Goal: Task Accomplishment & Management: Manage account settings

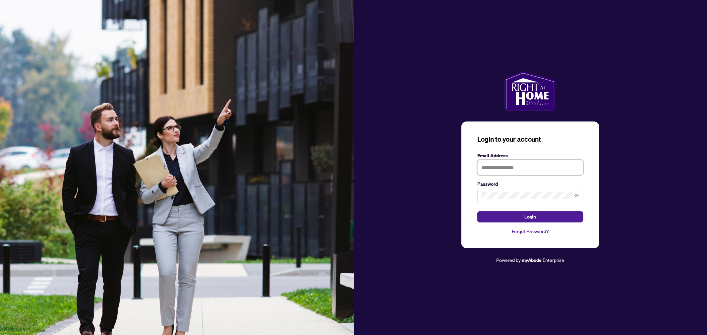
click at [535, 171] on input "text" at bounding box center [530, 167] width 106 height 15
type input "**********"
click at [477, 211] on button "Login" at bounding box center [530, 216] width 106 height 11
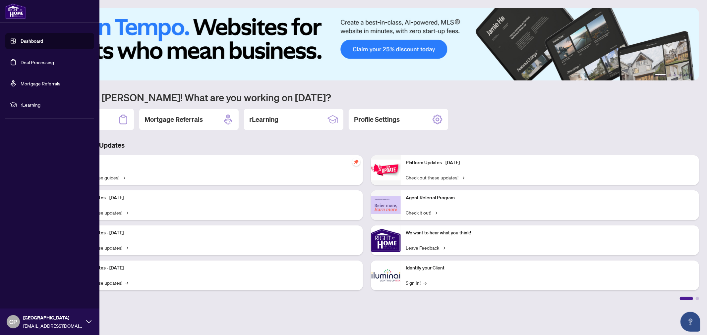
click at [28, 61] on link "Deal Processing" at bounding box center [37, 62] width 33 height 6
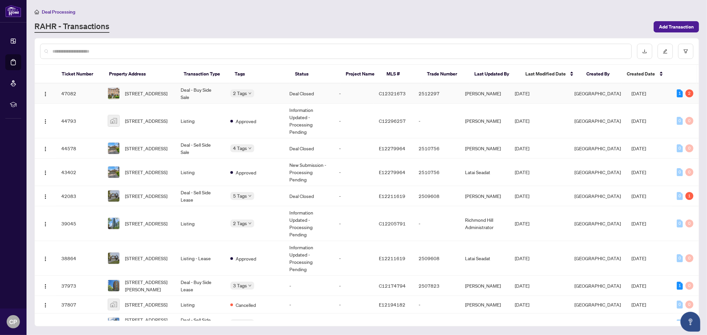
click at [343, 92] on td "-" at bounding box center [354, 94] width 40 height 20
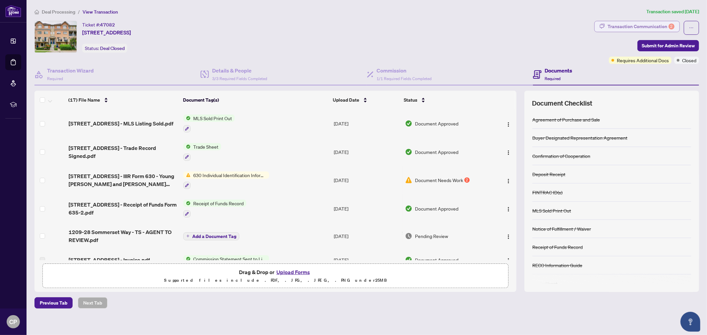
click at [647, 24] on div "Transaction Communication 2" at bounding box center [641, 26] width 67 height 11
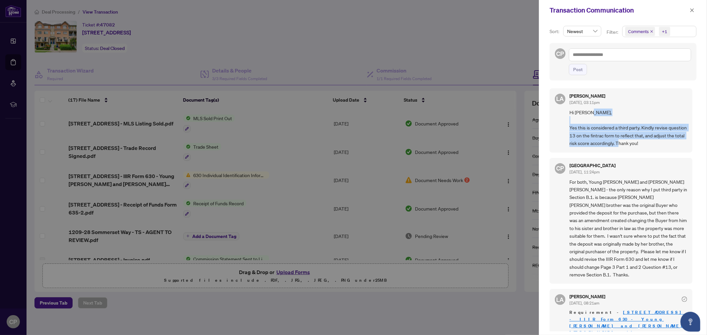
drag, startPoint x: 568, startPoint y: 131, endPoint x: 675, endPoint y: 145, distance: 107.0
click at [675, 145] on div "[PERSON_NAME] Almuhanna [DATE], 03:11pm Hi [PERSON_NAME], Yes this is considere…" at bounding box center [621, 120] width 143 height 64
copy span "Yes this is considered a third party. Kindly revise question 13 on the fintrac …"
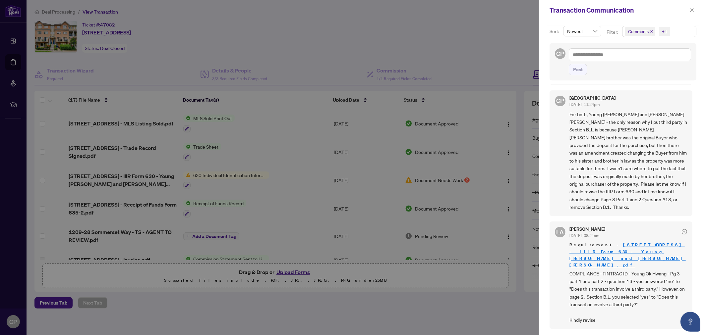
scroll to position [74, 0]
